Goal: Ask a question

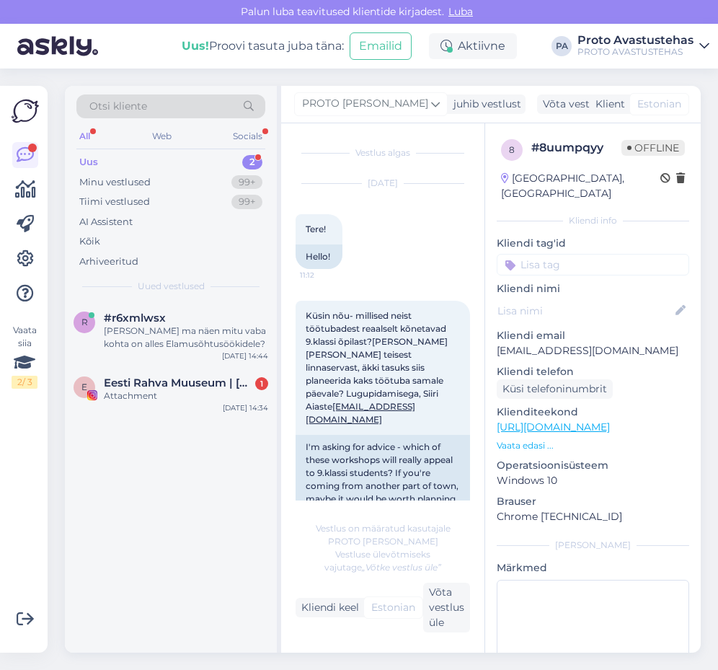
scroll to position [167, 0]
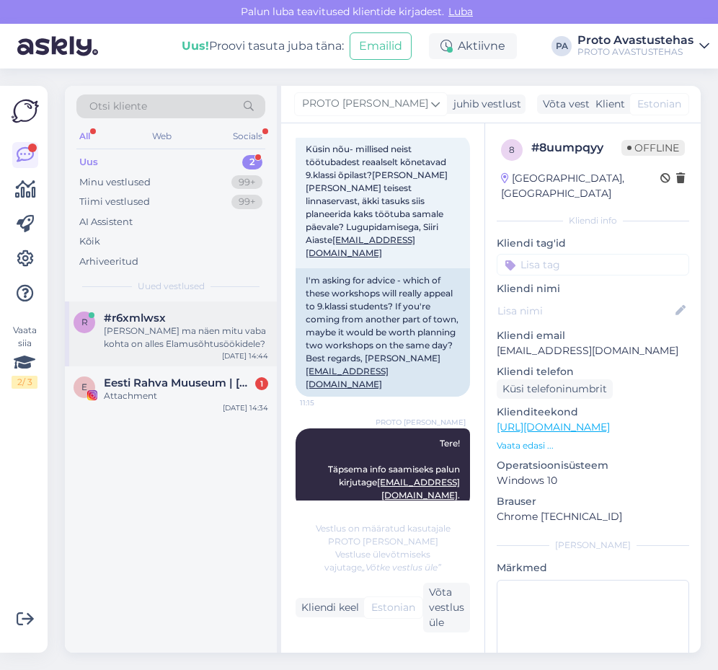
click at [141, 340] on div "[PERSON_NAME] ma näen mitu vaba kohta on alles Elamusõhtusöökidele?" at bounding box center [186, 337] width 164 height 26
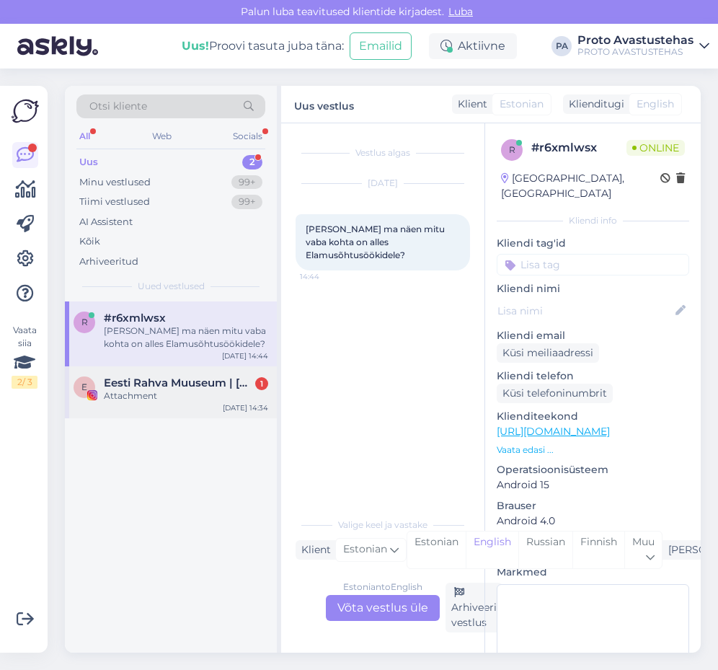
click at [184, 388] on span "Eesti Rahva Muuseum | [GEOGRAPHIC_DATA]" at bounding box center [179, 382] width 150 height 13
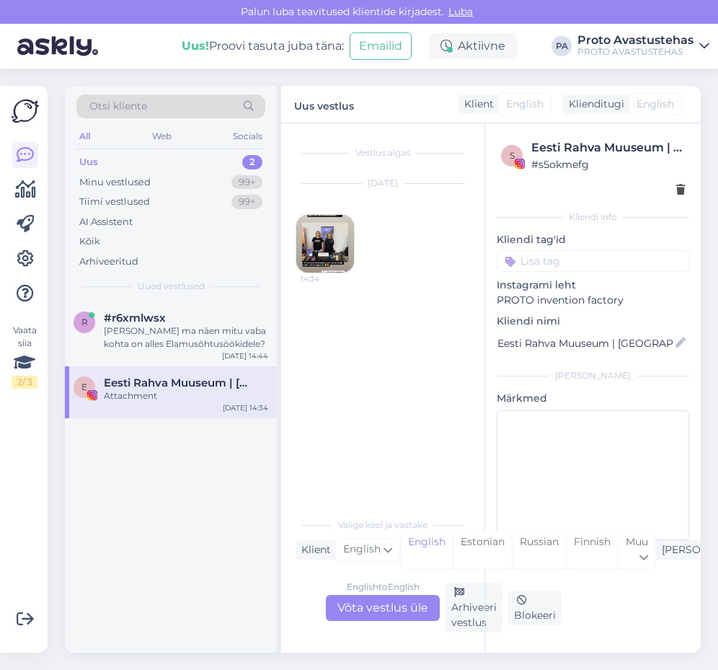
click at [319, 247] on img at bounding box center [325, 244] width 58 height 58
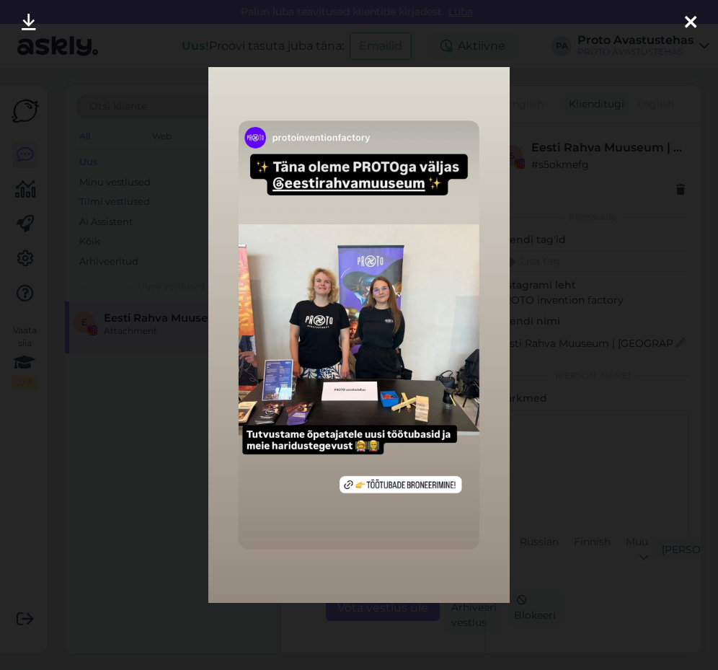
click at [694, 17] on icon at bounding box center [691, 23] width 12 height 19
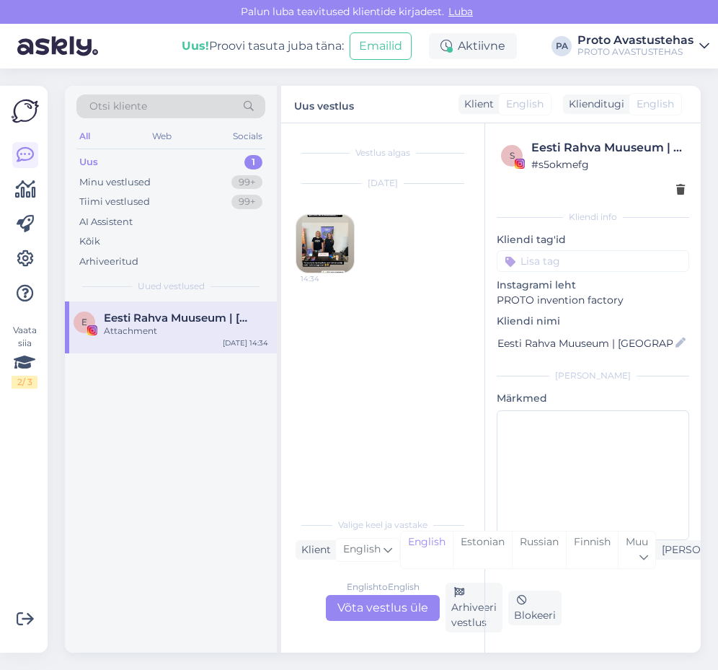
click at [84, 164] on div "Uus" at bounding box center [88, 162] width 19 height 14
click at [110, 182] on div "Minu vestlused" at bounding box center [114, 182] width 71 height 14
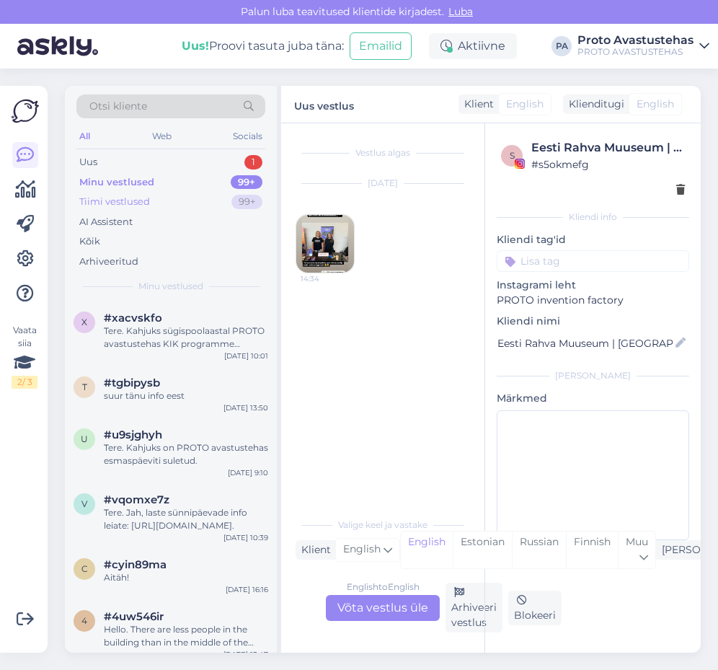
click at [107, 198] on div "Tiimi vestlused" at bounding box center [114, 202] width 71 height 14
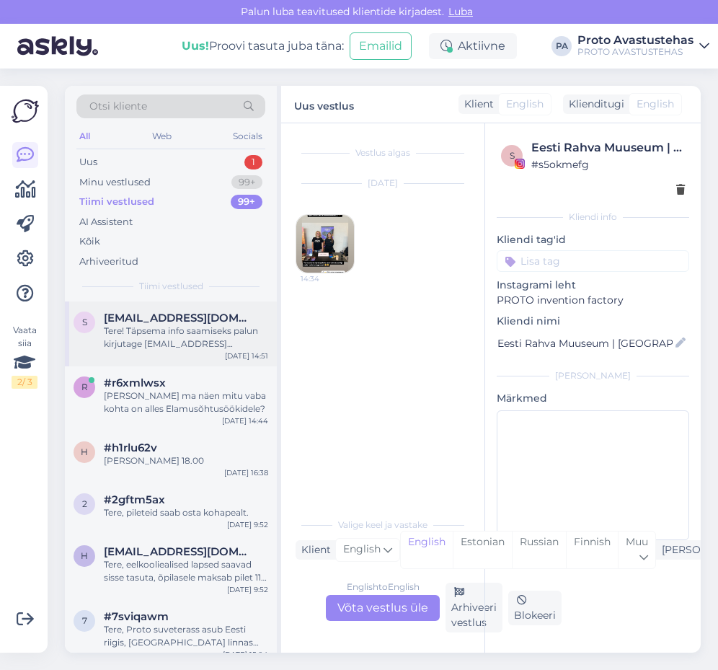
click at [164, 329] on div "Tere! Täpsema info saamiseks palun kirjutage [EMAIL_ADDRESS][DOMAIN_NAME] ." at bounding box center [186, 337] width 164 height 26
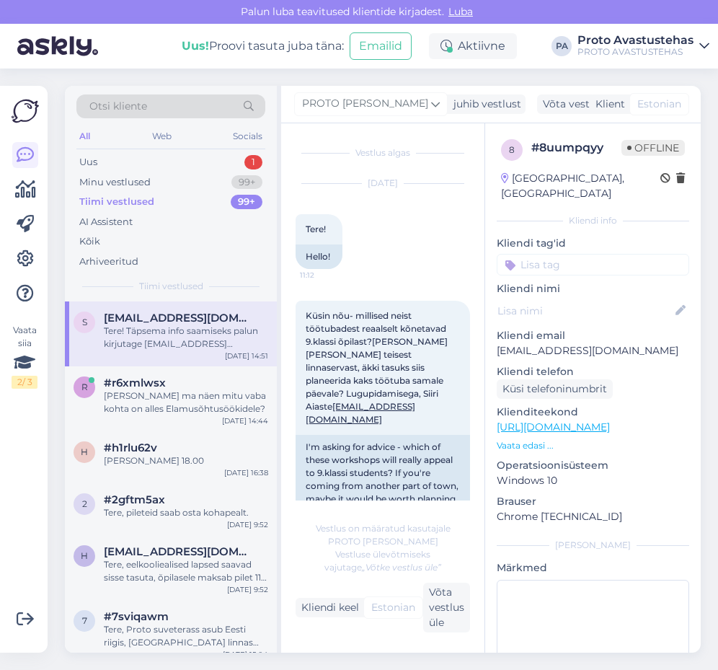
scroll to position [167, 0]
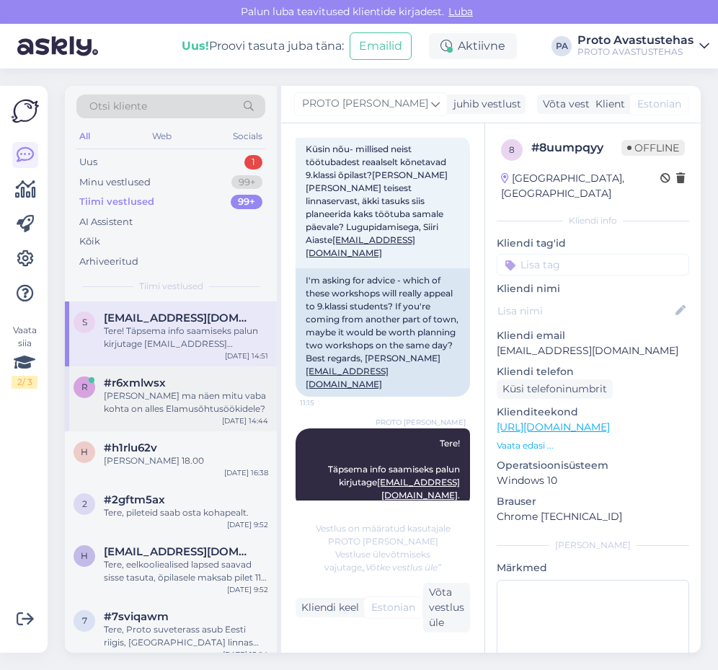
click at [161, 402] on div "[PERSON_NAME] ma näen mitu vaba kohta on alles Elamusõhtusöökidele?" at bounding box center [186, 402] width 164 height 26
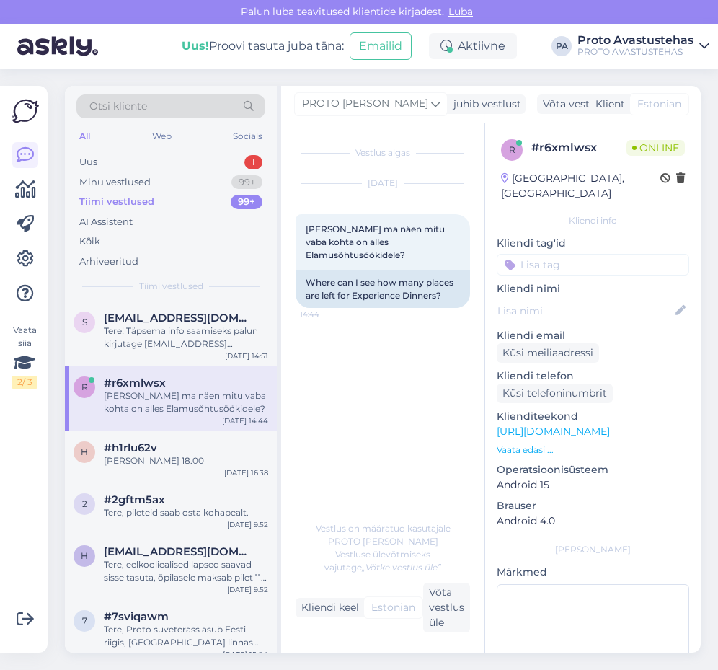
scroll to position [0, 0]
click at [108, 163] on div "Uus 1" at bounding box center [170, 162] width 189 height 20
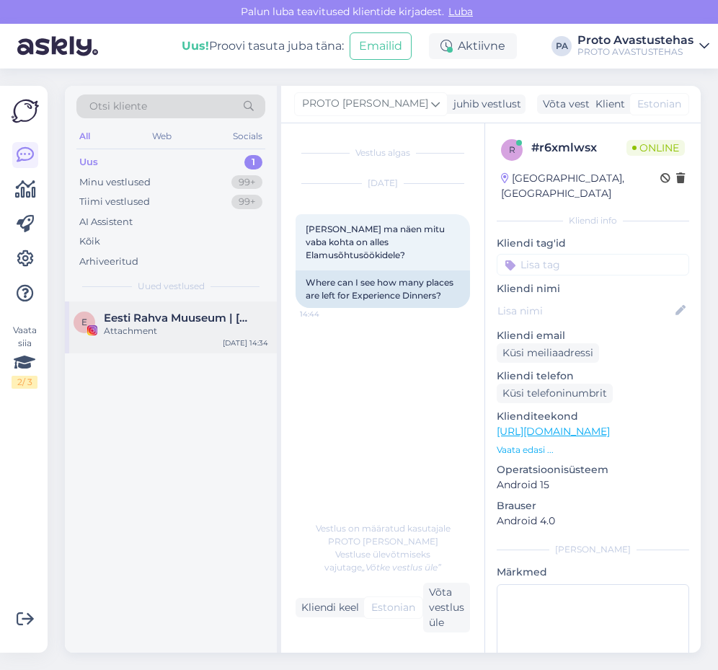
click at [150, 331] on div "Attachment" at bounding box center [186, 330] width 164 height 13
